Goal: Transaction & Acquisition: Obtain resource

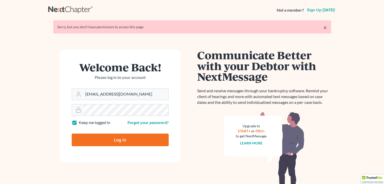
click at [112, 140] on input "Log In" at bounding box center [120, 140] width 97 height 13
type input "Thinking..."
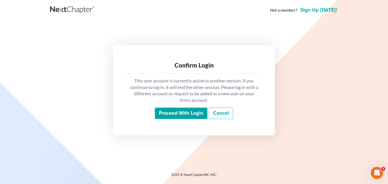
click at [167, 110] on input "Proceed with login" at bounding box center [181, 114] width 53 height 12
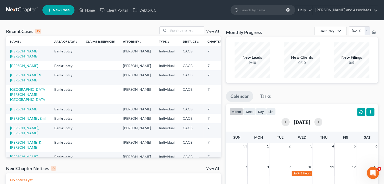
scroll to position [51, 0]
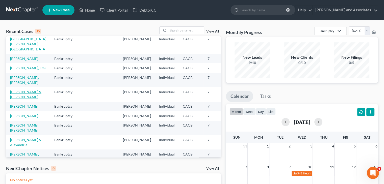
click at [18, 99] on link "[PERSON_NAME] & [PERSON_NAME]" at bounding box center [25, 94] width 31 height 9
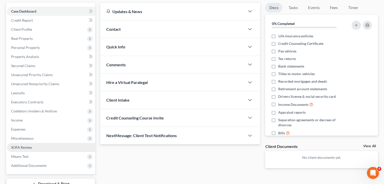
scroll to position [71, 0]
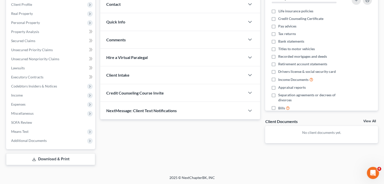
click at [39, 162] on link "Download & Print" at bounding box center [50, 160] width 89 height 12
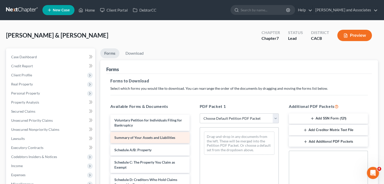
click at [158, 139] on span "Summary of Your Assets and Liabilities" at bounding box center [144, 138] width 61 height 4
drag, startPoint x: 163, startPoint y: 140, endPoint x: 234, endPoint y: 143, distance: 71.3
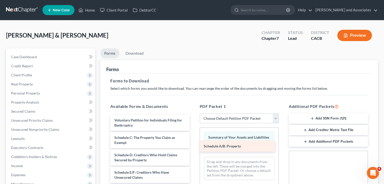
drag, startPoint x: 135, startPoint y: 135, endPoint x: 241, endPoint y: 147, distance: 106.5
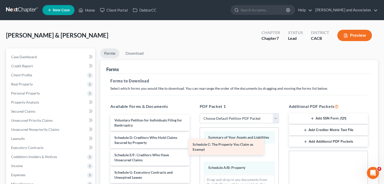
drag, startPoint x: 136, startPoint y: 141, endPoint x: 234, endPoint y: 154, distance: 98.1
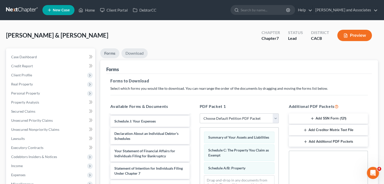
click at [137, 49] on link "Download" at bounding box center [135, 54] width 26 height 10
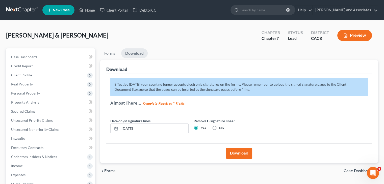
click at [236, 151] on button "Download" at bounding box center [239, 153] width 26 height 11
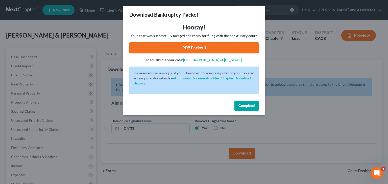
click at [175, 48] on link "PDF Packet 1" at bounding box center [193, 47] width 129 height 11
click at [243, 106] on span "Complete!" at bounding box center [247, 106] width 16 height 4
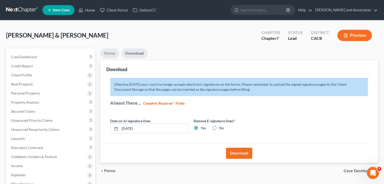
click at [110, 51] on link "Forms" at bounding box center [109, 54] width 19 height 10
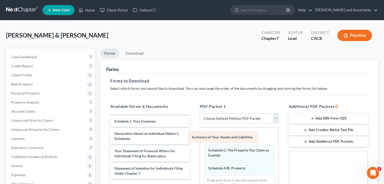
drag, startPoint x: 245, startPoint y: 137, endPoint x: 165, endPoint y: 137, distance: 79.8
click at [200, 137] on div "Summary of Your Assets and Liabilities Summary of Your Assets and Liabilities S…" at bounding box center [239, 165] width 79 height 75
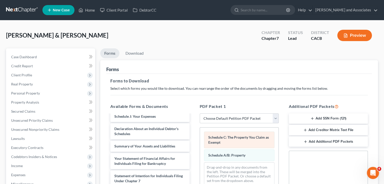
click at [200, 145] on div "Schedule C: The Property You Claim as Exempt Schedule A/B: Property Drag-and-dr…" at bounding box center [239, 159] width 79 height 62
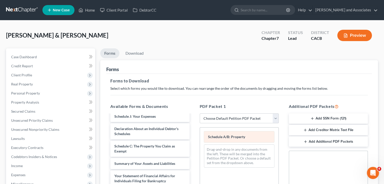
drag, startPoint x: 233, startPoint y: 140, endPoint x: 137, endPoint y: 144, distance: 95.6
click at [200, 144] on div "Schedule A/B: Property Schedule A/B: Property Schedule A/B: Property Drag-and-d…" at bounding box center [239, 150] width 79 height 44
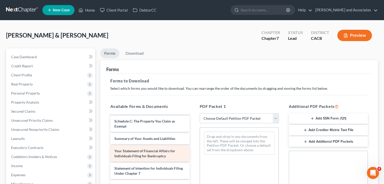
scroll to position [127, 0]
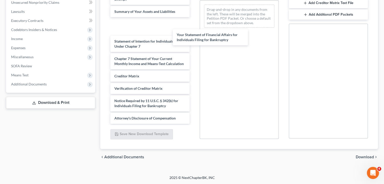
drag, startPoint x: 133, startPoint y: 20, endPoint x: 235, endPoint y: 49, distance: 106.2
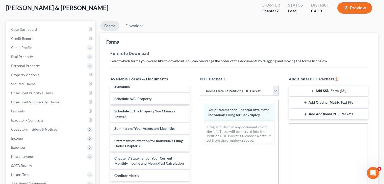
scroll to position [0, 0]
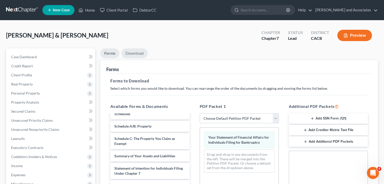
click at [134, 53] on link "Download" at bounding box center [135, 54] width 26 height 10
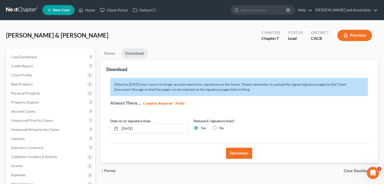
click at [245, 158] on button "Download" at bounding box center [239, 153] width 26 height 11
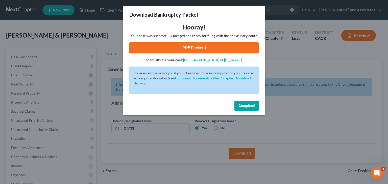
click at [224, 50] on link "PDF Packet 1" at bounding box center [193, 47] width 129 height 11
drag, startPoint x: 250, startPoint y: 108, endPoint x: 246, endPoint y: 107, distance: 4.1
click at [250, 108] on span "Complete!" at bounding box center [247, 106] width 16 height 4
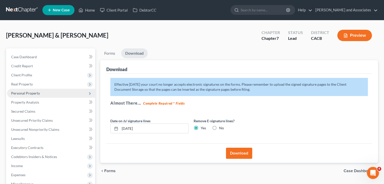
click at [32, 94] on span "Personal Property" at bounding box center [25, 93] width 29 height 4
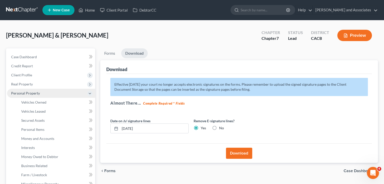
click at [46, 94] on span "Personal Property" at bounding box center [51, 93] width 88 height 9
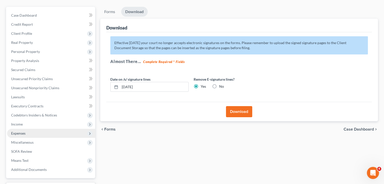
scroll to position [51, 0]
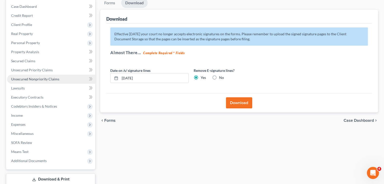
click at [46, 81] on link "Unsecured Nonpriority Claims" at bounding box center [51, 79] width 88 height 9
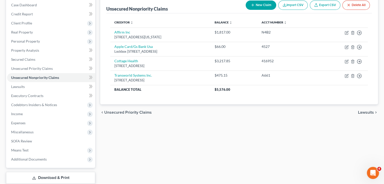
scroll to position [71, 0]
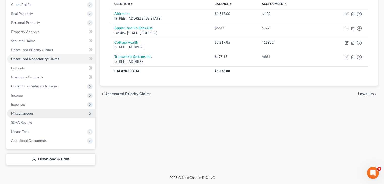
click at [53, 112] on span "Miscellaneous" at bounding box center [51, 113] width 88 height 9
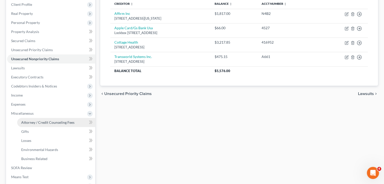
click at [44, 121] on span "Attorney / Credit Counseling Fees" at bounding box center [47, 123] width 53 height 4
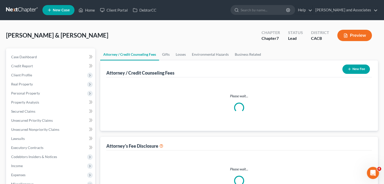
select select "0"
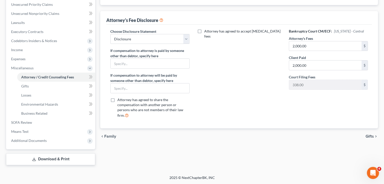
click at [38, 160] on link "Download & Print" at bounding box center [50, 160] width 89 height 12
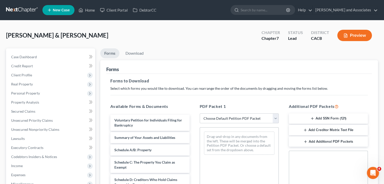
click at [321, 130] on button "Add Creditor Matrix Text File" at bounding box center [328, 130] width 79 height 11
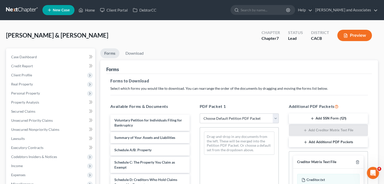
click at [133, 46] on div "Herrera, Rodolfo & Annette Upgraded Chapter Chapter 7 Status Lead District CACB…" at bounding box center [192, 38] width 372 height 22
click at [131, 52] on link "Download" at bounding box center [135, 54] width 26 height 10
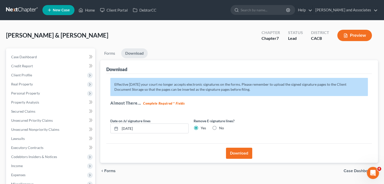
click at [248, 153] on button "Download" at bounding box center [239, 153] width 26 height 11
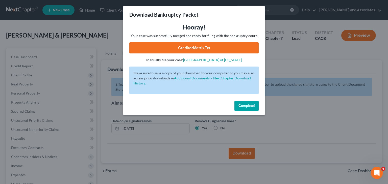
click at [221, 43] on link "CreditorMatrix.txt" at bounding box center [193, 47] width 129 height 11
click at [241, 105] on span "Complete!" at bounding box center [247, 106] width 16 height 4
